Goal: Find specific page/section: Locate a particular part of the current website

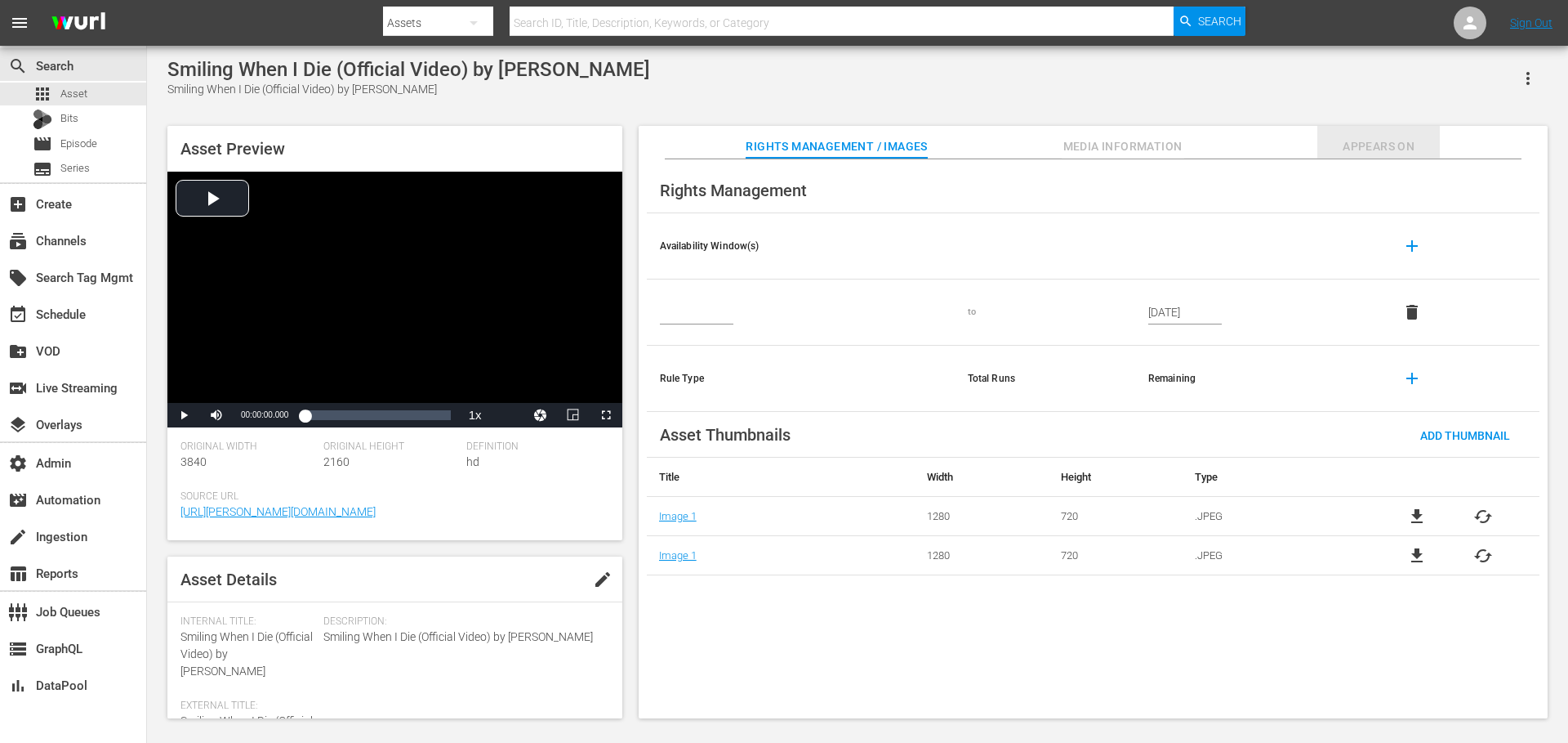
click at [1353, 151] on span "Appears On" at bounding box center [1378, 146] width 123 height 20
click at [1356, 141] on span "Appears On" at bounding box center [1378, 146] width 123 height 20
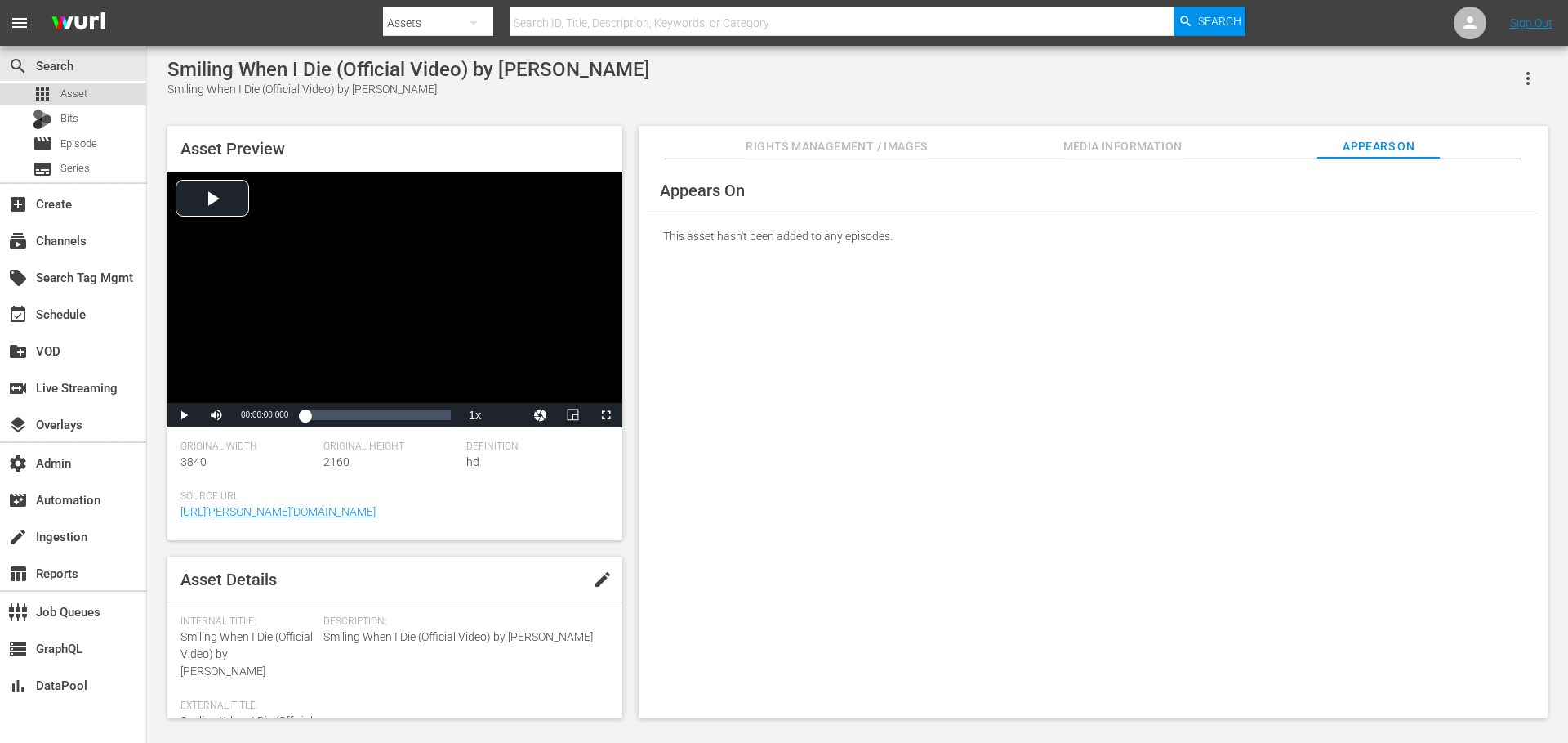
click at [90, 89] on div "apps Asset" at bounding box center [73, 94] width 146 height 23
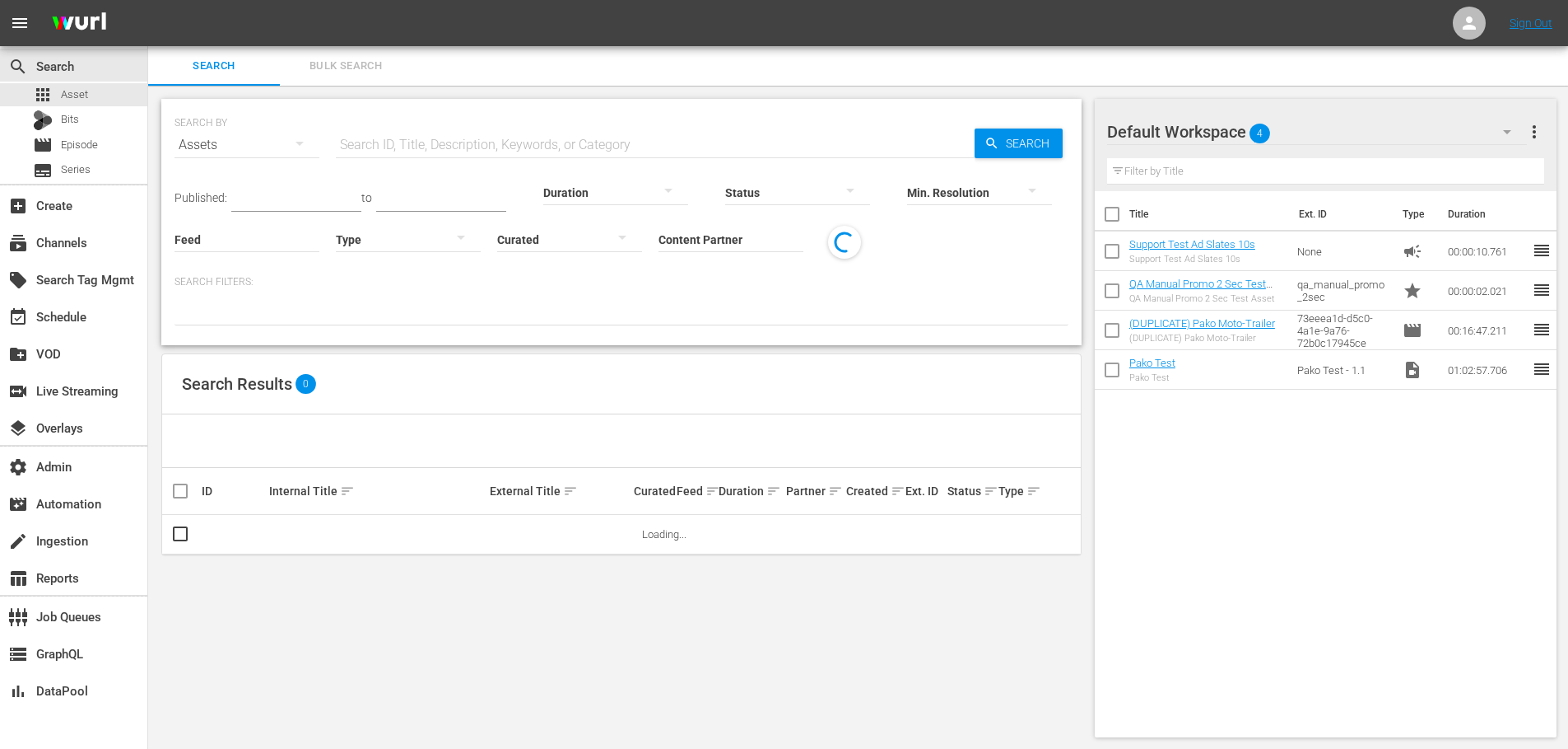
click at [459, 140] on input "text" at bounding box center [655, 145] width 639 height 39
paste input "186563053"
type input "186563053"
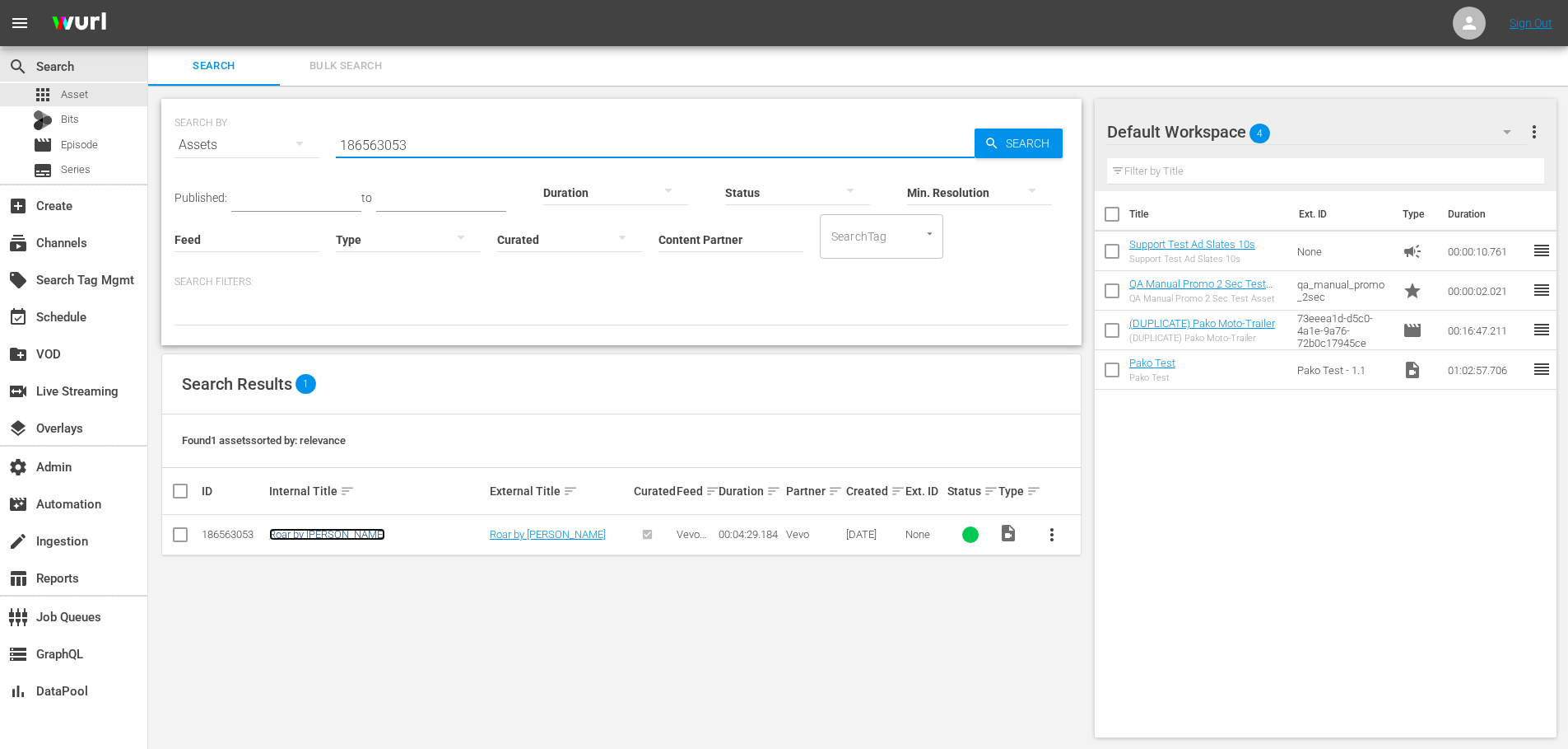
click at [312, 535] on link "Roar by [PERSON_NAME]" at bounding box center [327, 534] width 116 height 12
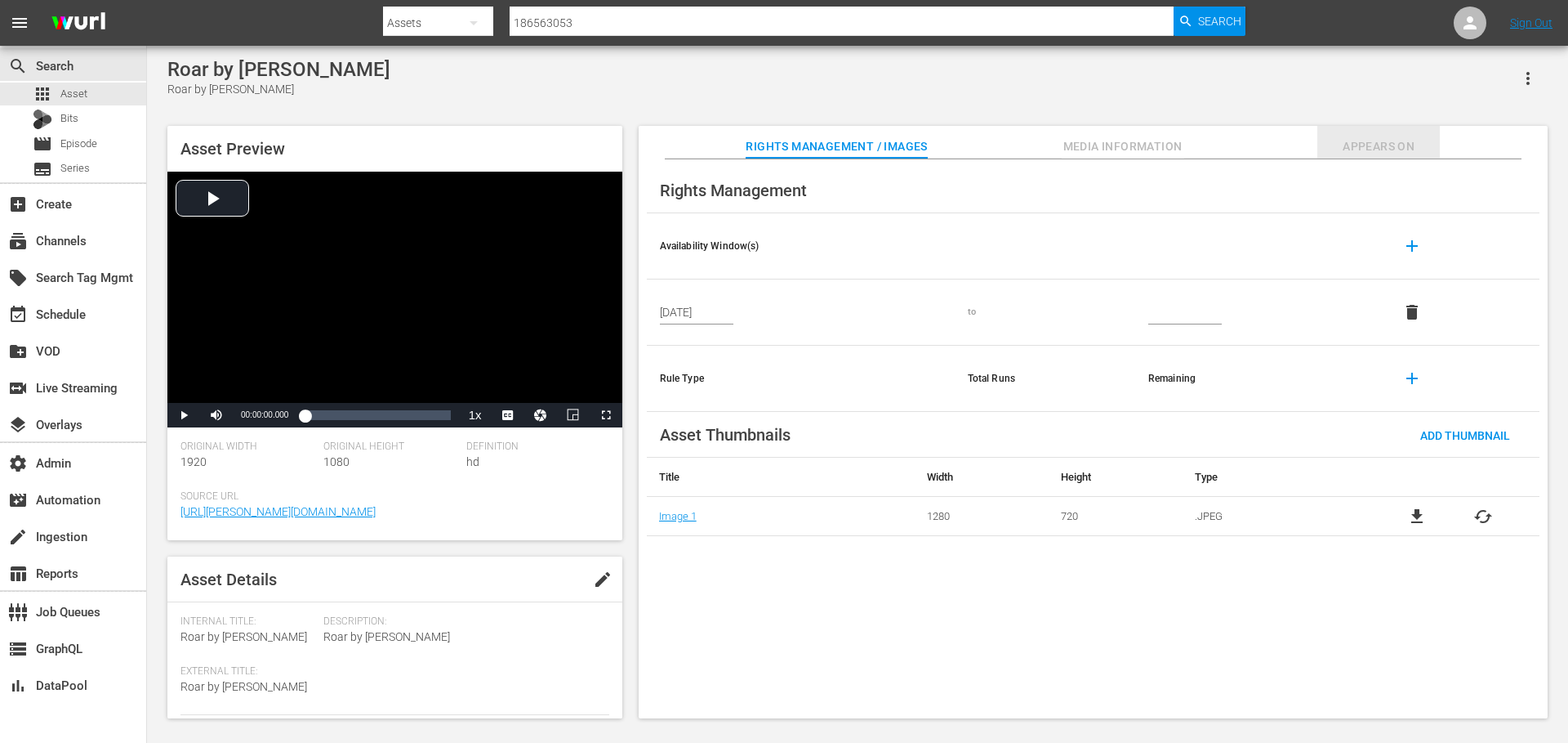
click at [1384, 147] on span "Appears On" at bounding box center [1378, 146] width 123 height 20
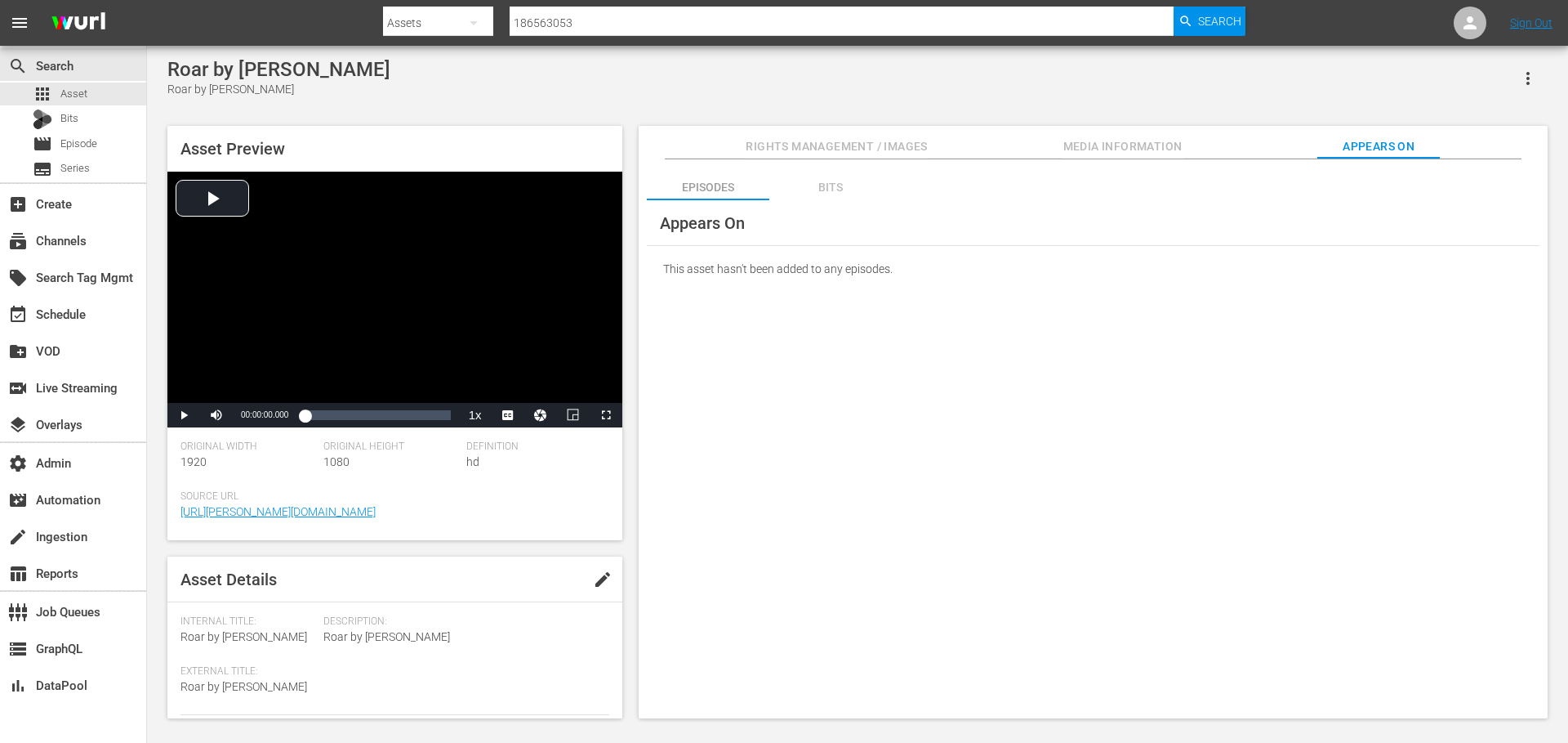
click at [844, 188] on div "Bits" at bounding box center [830, 186] width 123 height 39
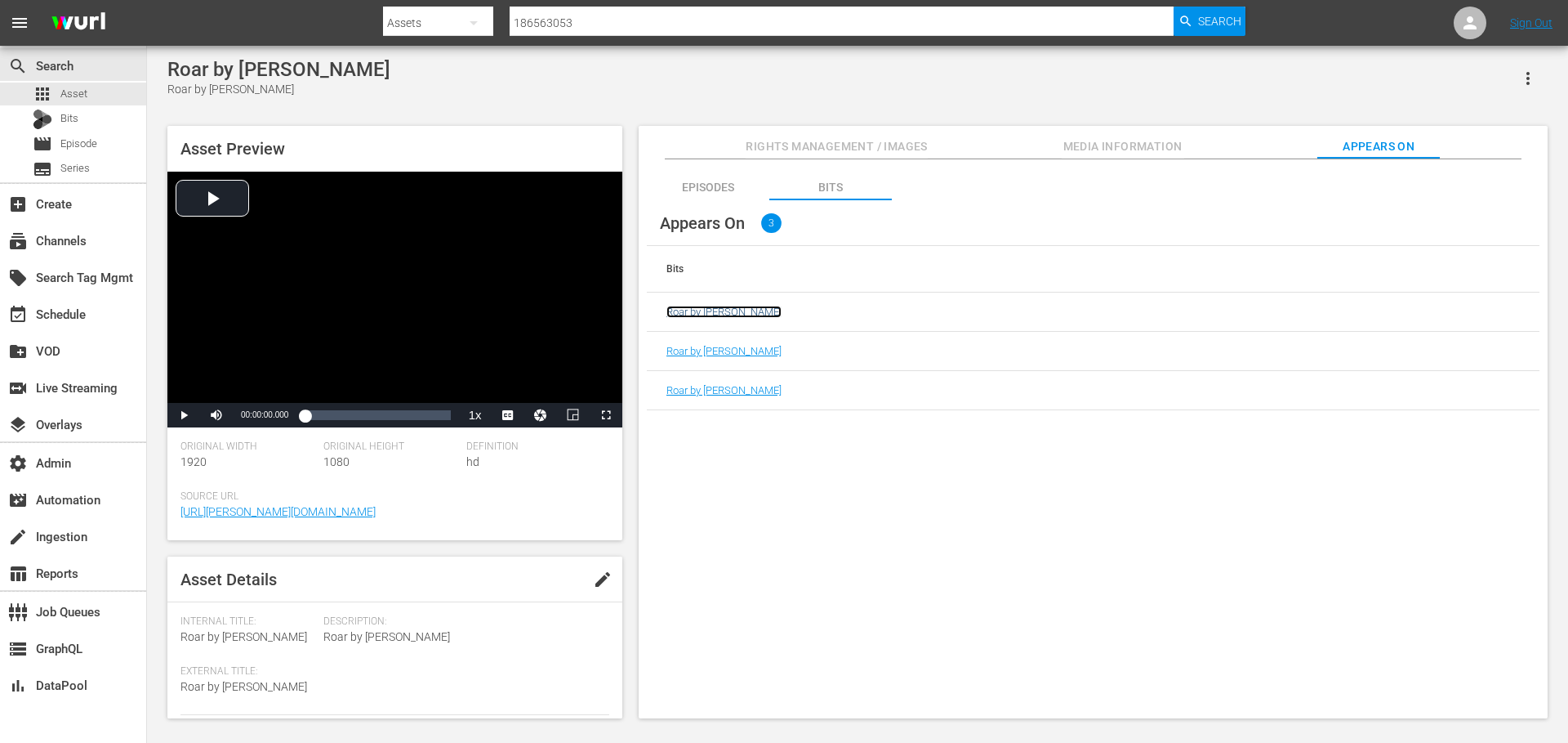
click at [738, 311] on link "Roar by [PERSON_NAME]" at bounding box center [724, 311] width 115 height 12
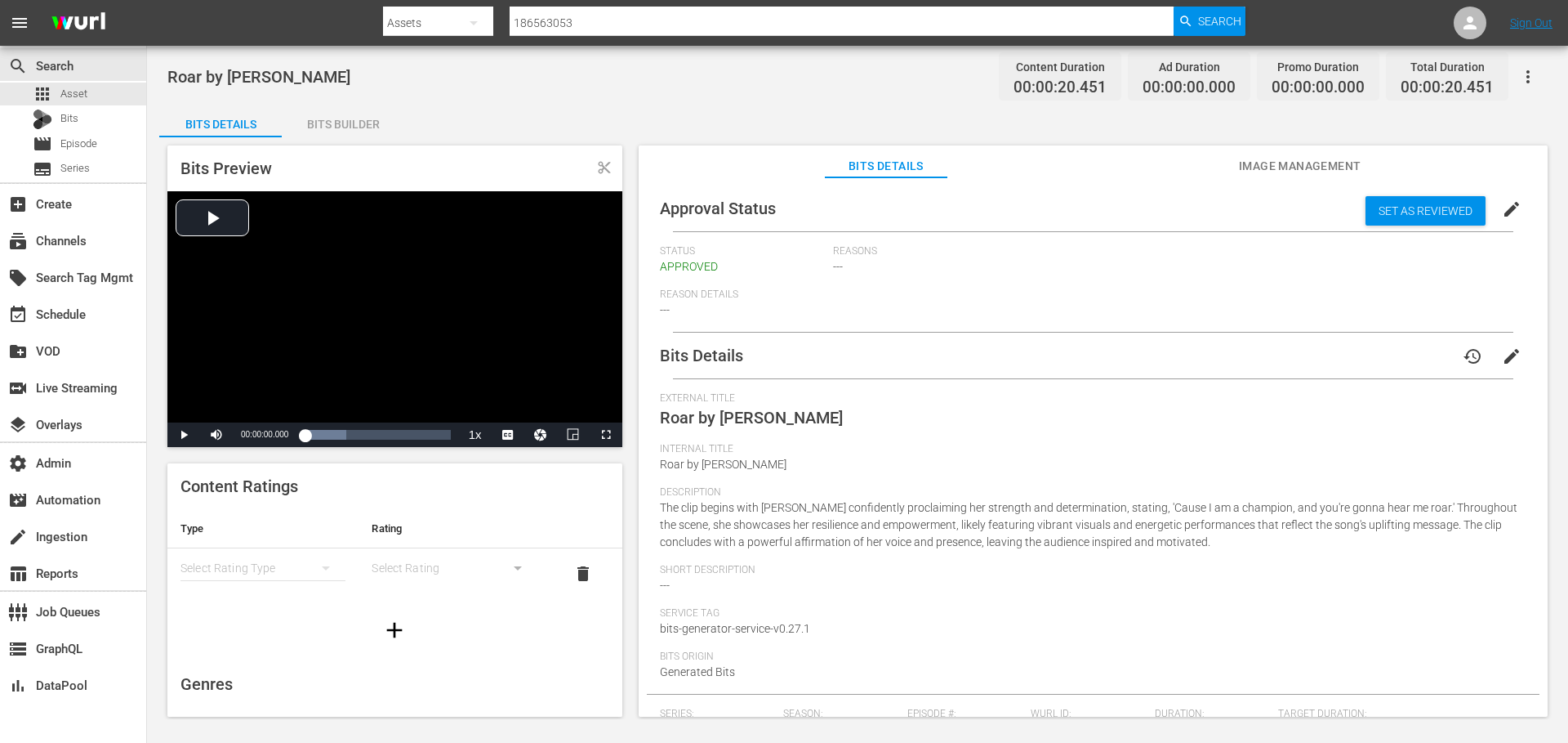
click at [1534, 77] on icon "button" at bounding box center [1528, 76] width 20 height 20
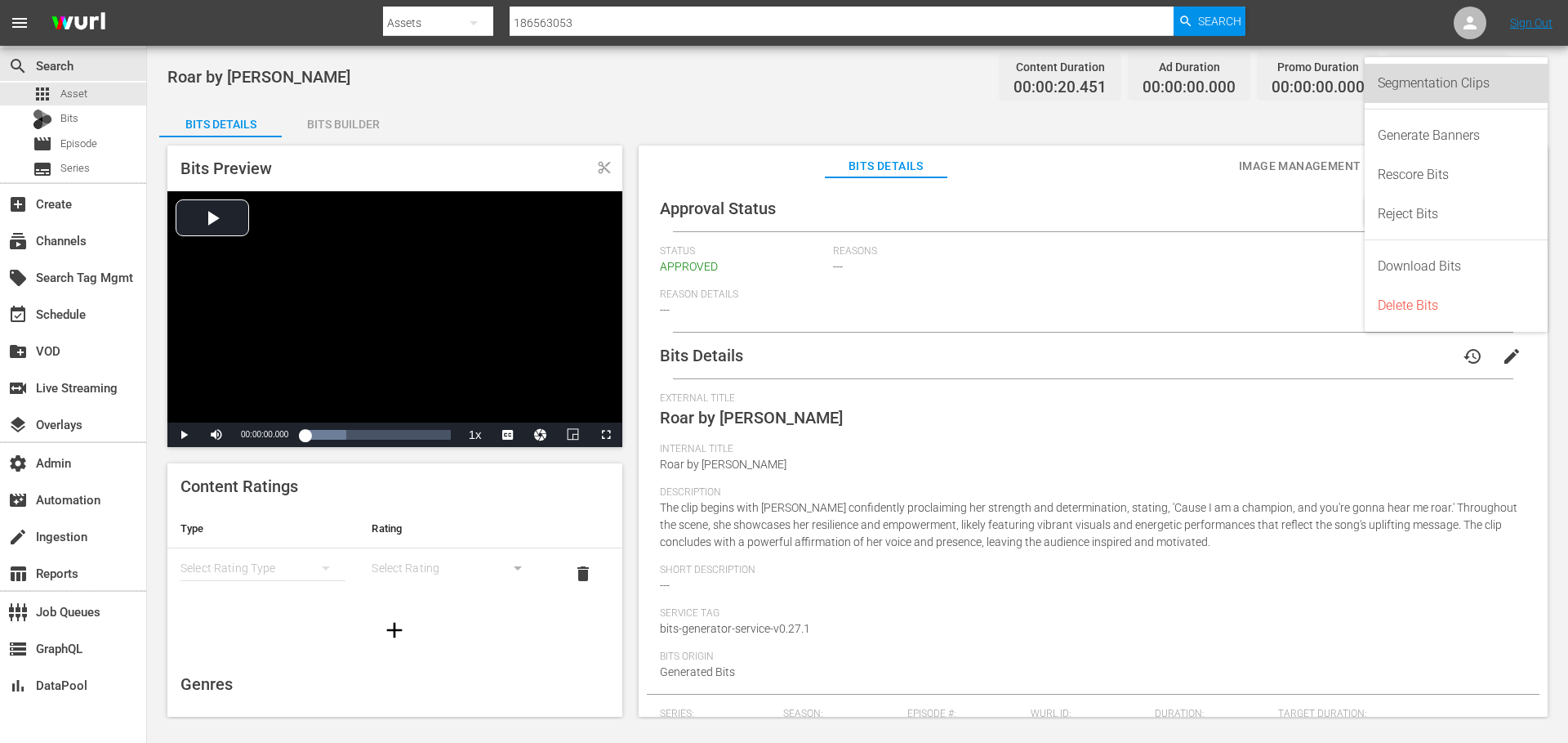
click at [1425, 79] on div "Segmentation Clips" at bounding box center [1456, 83] width 157 height 39
